Goal: Task Accomplishment & Management: Manage account settings

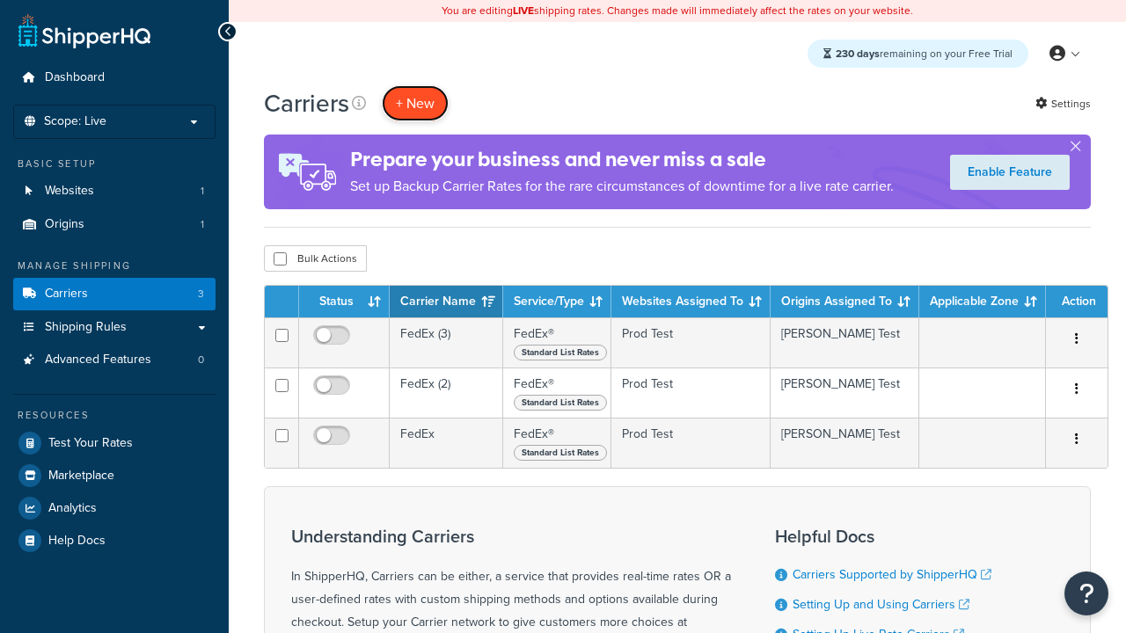
click at [415, 103] on button "+ New" at bounding box center [415, 103] width 67 height 36
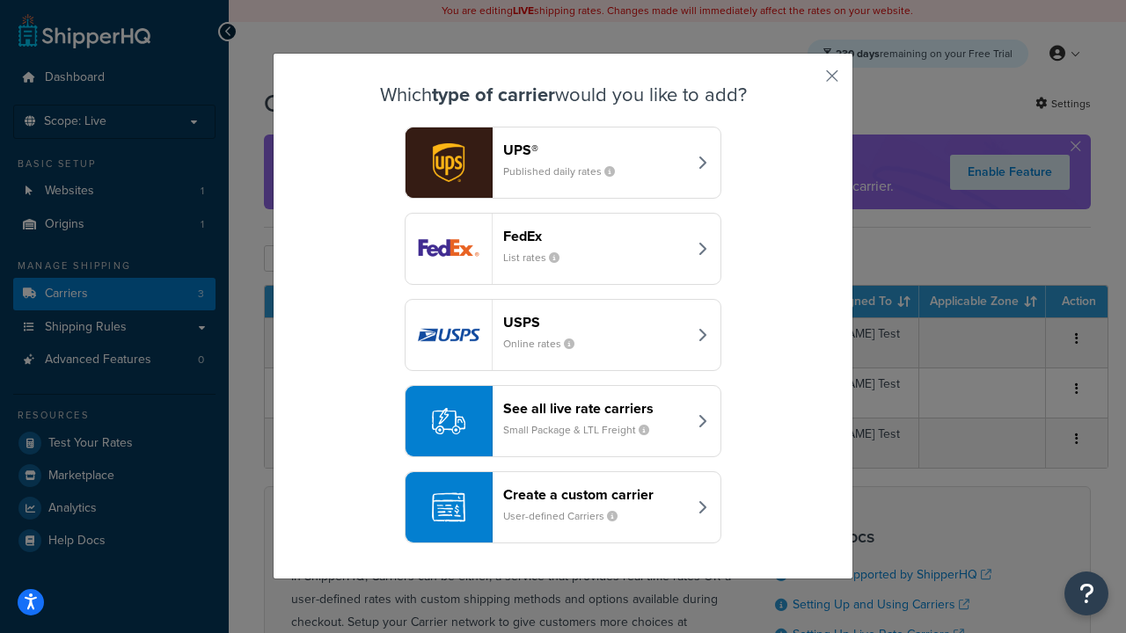
click at [563, 249] on div "FedEx List rates" at bounding box center [595, 249] width 184 height 42
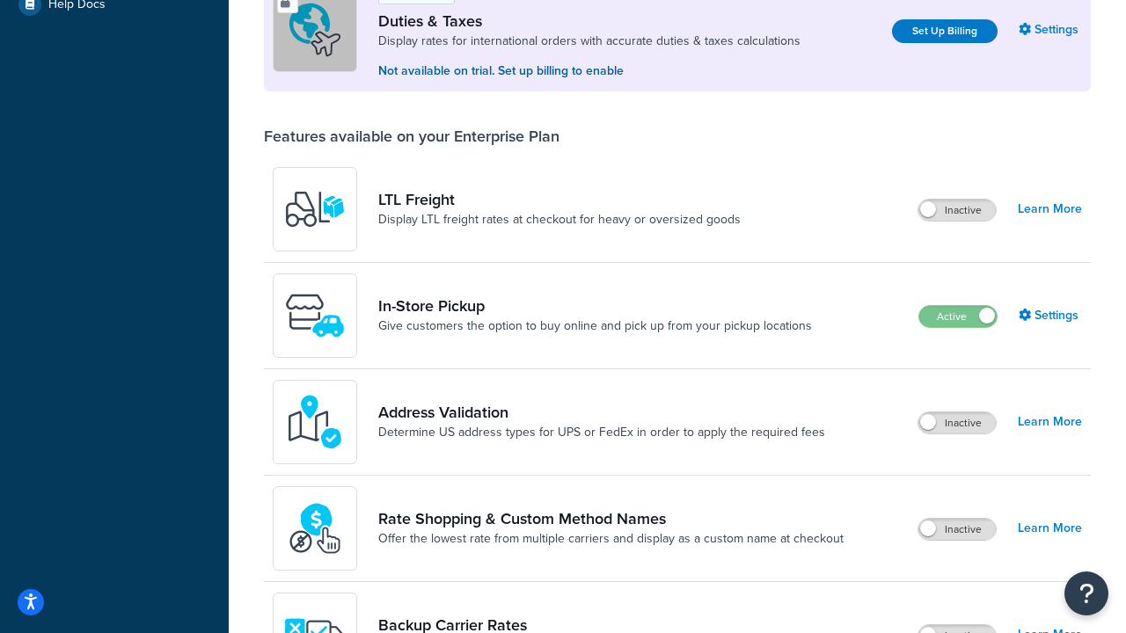
scroll to position [537, 0]
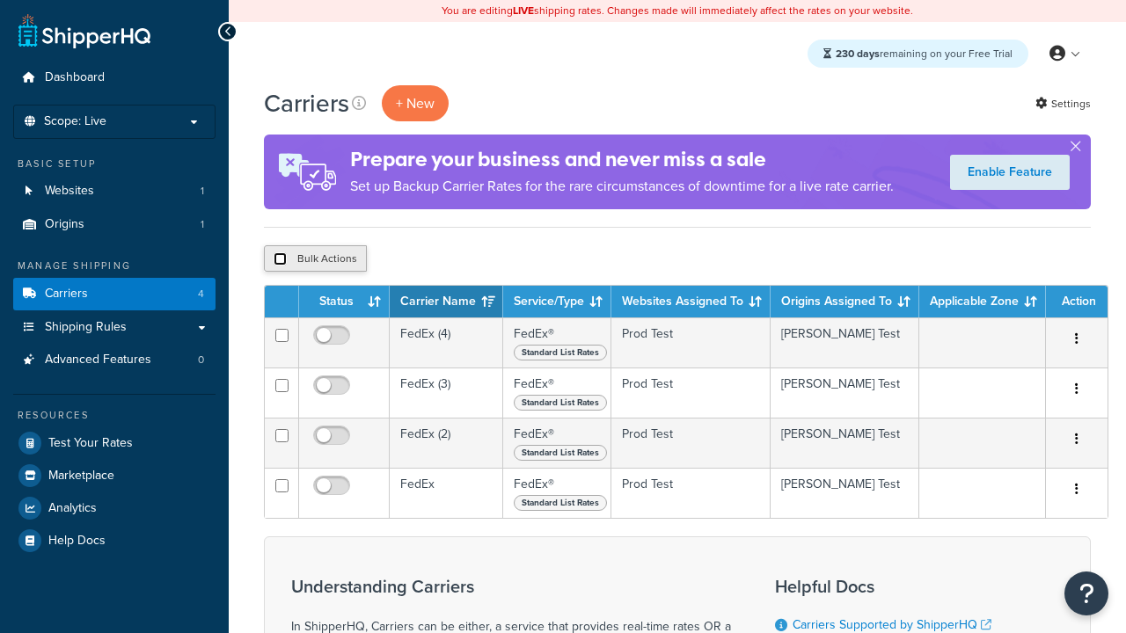
click at [280, 259] on input "checkbox" at bounding box center [280, 258] width 13 height 13
checkbox input "true"
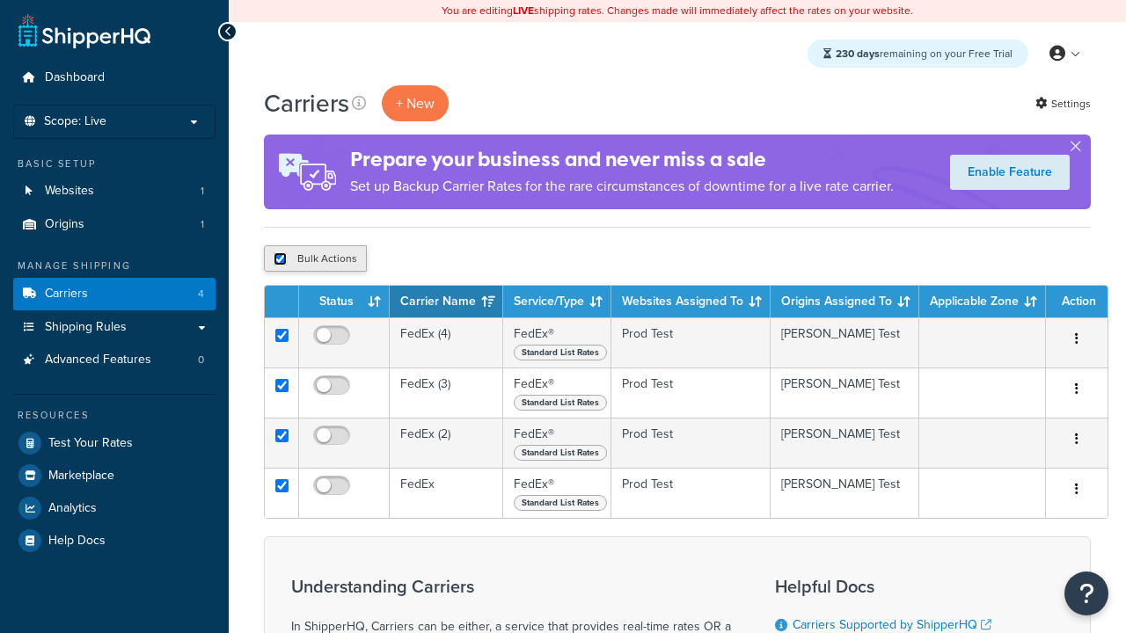
checkbox input "true"
click at [0, 0] on button "Delete" at bounding box center [0, 0] width 0 height 0
